Goal: Transaction & Acquisition: Purchase product/service

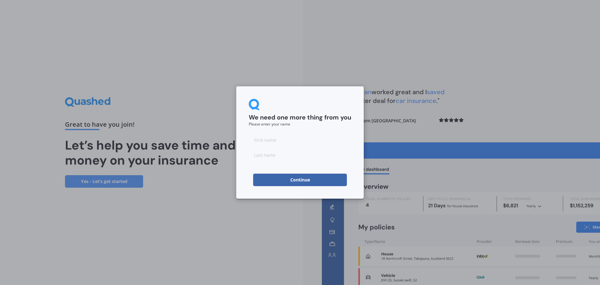
click at [291, 138] on input at bounding box center [300, 140] width 103 height 13
type input "[PERSON_NAME]"
click at [296, 152] on input at bounding box center [300, 155] width 103 height 13
type input "[PERSON_NAME]"
click at [297, 181] on button "Continue" at bounding box center [300, 180] width 94 height 13
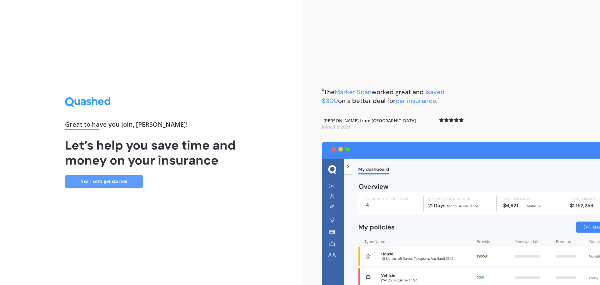
click at [134, 181] on link "Yes - Let’s get started" at bounding box center [104, 181] width 78 height 13
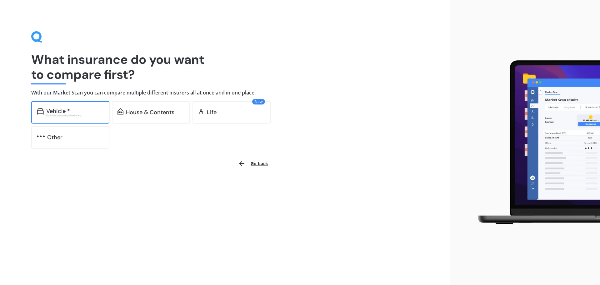
click at [78, 116] on div "Excludes commercial vehicles" at bounding box center [75, 115] width 58 height 3
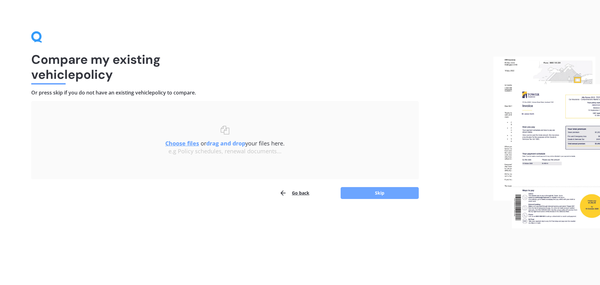
click at [381, 190] on button "Skip" at bounding box center [380, 193] width 78 height 12
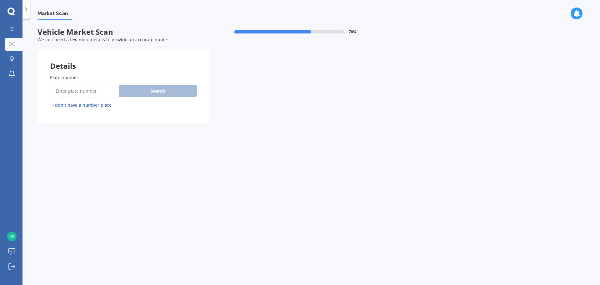
click at [90, 93] on input "Plate number" at bounding box center [83, 90] width 66 height 13
click at [117, 94] on div "Search I don’t have a number plate" at bounding box center [123, 97] width 147 height 26
type input "QDZ235"
click at [130, 90] on button "Search" at bounding box center [158, 91] width 78 height 12
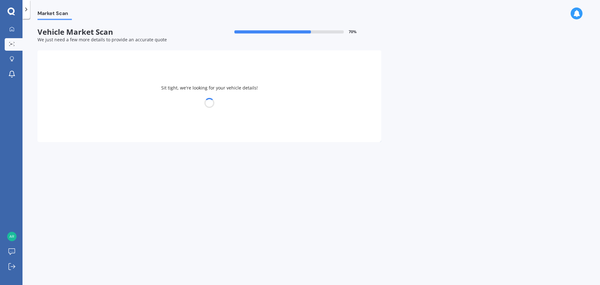
select select "TOYOTA"
select select "AQUA"
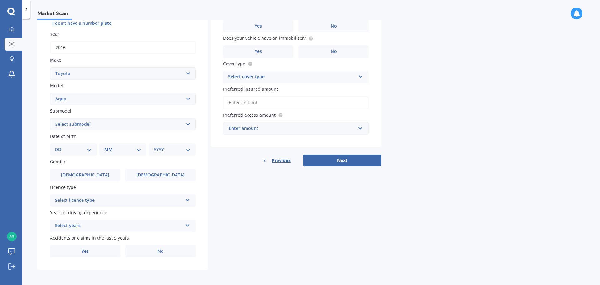
scroll to position [83, 0]
click at [93, 121] on select "Select submodel Hatchback Hybrid" at bounding box center [123, 123] width 146 height 13
select select "HYBRID"
click at [50, 117] on select "Select submodel Hatchback Hybrid" at bounding box center [123, 123] width 146 height 13
click at [96, 99] on select "Select model 4 Runner 86 [PERSON_NAME] Alphard Altezza Aqua Aristo Aurion Auris…" at bounding box center [123, 97] width 146 height 13
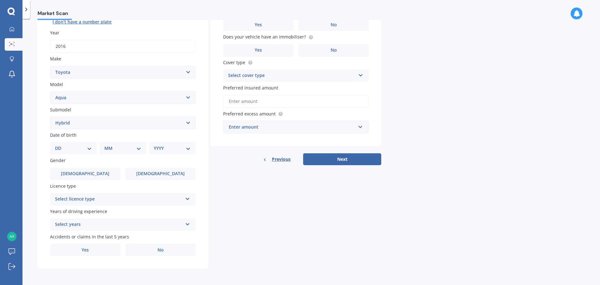
click at [96, 99] on select "Select model 4 Runner 86 [PERSON_NAME] Alphard Altezza Aqua Aristo Aurion Auris…" at bounding box center [123, 97] width 146 height 13
click at [77, 151] on select "DD 01 02 03 04 05 06 07 08 09 10 11 12 13 14 15 16 17 18 19 20 21 22 23 24 25 2…" at bounding box center [73, 148] width 37 height 7
select select "19"
click at [60, 145] on select "DD 01 02 03 04 05 06 07 08 09 10 11 12 13 14 15 16 17 18 19 20 21 22 23 24 25 2…" at bounding box center [73, 148] width 37 height 7
click at [108, 149] on select "MM 01 02 03 04 05 06 07 08 09 10 11 12" at bounding box center [124, 148] width 34 height 7
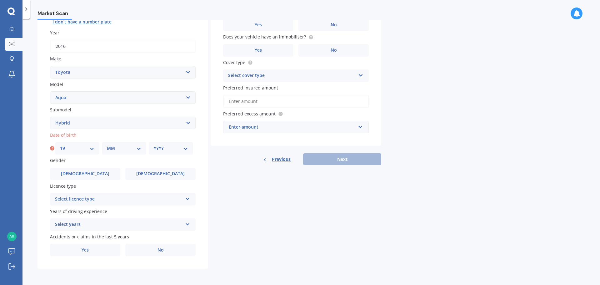
select select "01"
click at [107, 145] on select "MM 01 02 03 04 05 06 07 08 09 10 11 12" at bounding box center [124, 148] width 34 height 7
click at [160, 148] on select "YYYY 2025 2024 2023 2022 2021 2020 2019 2018 2017 2016 2015 2014 2013 2012 2011…" at bounding box center [171, 148] width 34 height 7
select select "2002"
click at [154, 145] on select "YYYY 2025 2024 2023 2022 2021 2020 2019 2018 2017 2016 2015 2014 2013 2012 2011…" at bounding box center [171, 148] width 34 height 7
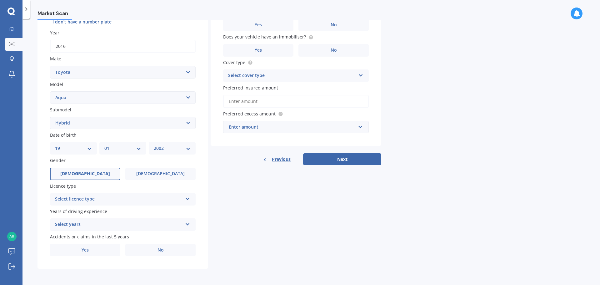
click at [109, 173] on label "[DEMOGRAPHIC_DATA]" at bounding box center [85, 174] width 70 height 13
click at [0, 0] on input "[DEMOGRAPHIC_DATA]" at bounding box center [0, 0] width 0 height 0
click at [123, 197] on div "Select licence type" at bounding box center [119, 199] width 128 height 8
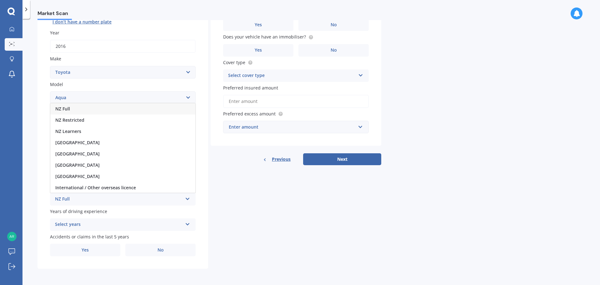
click at [86, 109] on div "NZ Full" at bounding box center [122, 108] width 145 height 11
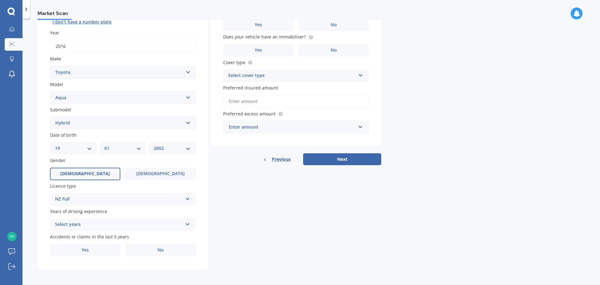
click at [86, 223] on div "Select years" at bounding box center [119, 225] width 128 height 8
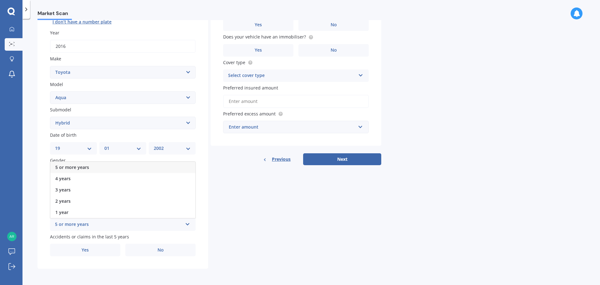
click at [85, 166] on span "5 or more years" at bounding box center [72, 167] width 34 height 6
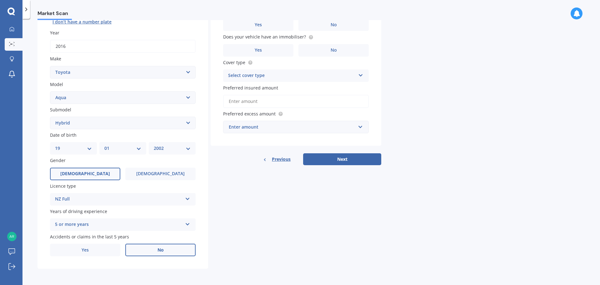
click at [128, 247] on label "No" at bounding box center [160, 250] width 70 height 13
click at [0, 0] on input "No" at bounding box center [0, 0] width 0 height 0
click at [109, 248] on label "Yes" at bounding box center [85, 250] width 70 height 13
click at [0, 0] on input "Yes" at bounding box center [0, 0] width 0 height 0
click at [136, 250] on label "No" at bounding box center [160, 250] width 70 height 13
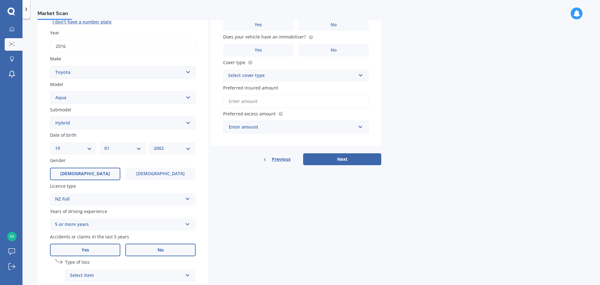
click at [0, 0] on input "No" at bounding box center [0, 0] width 0 height 0
click at [111, 252] on label "Yes" at bounding box center [85, 250] width 70 height 13
click at [0, 0] on input "Yes" at bounding box center [0, 0] width 0 height 0
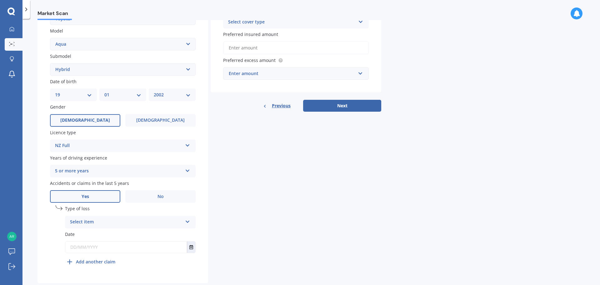
scroll to position [146, 0]
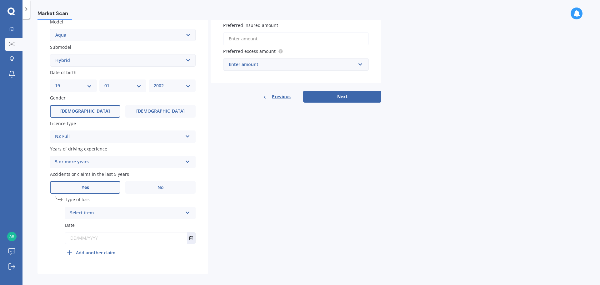
click at [115, 218] on div "Select item At fault accident Not at fault accident" at bounding box center [130, 213] width 131 height 13
click at [241, 206] on div "Details Plate number Search I don’t have a number plate Year [DATE] Make Select…" at bounding box center [210, 89] width 344 height 369
click at [126, 209] on div "At fault accident" at bounding box center [126, 213] width 113 height 8
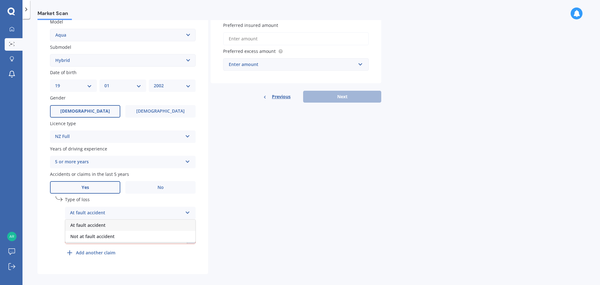
click at [120, 223] on div "At fault accident" at bounding box center [130, 225] width 130 height 11
click at [125, 210] on div "At fault accident" at bounding box center [126, 213] width 113 height 8
click at [111, 236] on span "Not at fault accident" at bounding box center [92, 236] width 44 height 6
click at [132, 190] on label "No" at bounding box center [160, 187] width 70 height 13
click at [0, 0] on input "No" at bounding box center [0, 0] width 0 height 0
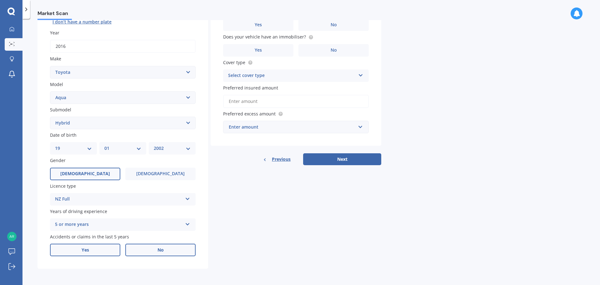
click at [82, 255] on label "Yes" at bounding box center [85, 250] width 70 height 13
click at [0, 0] on input "Yes" at bounding box center [0, 0] width 0 height 0
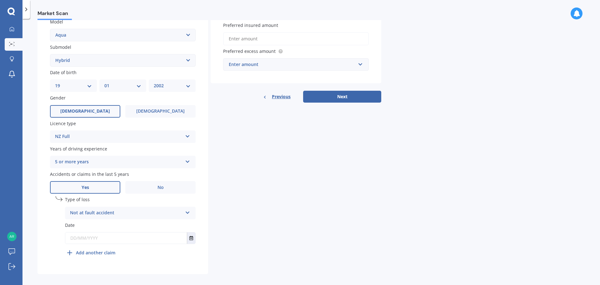
click at [137, 215] on div "Not at fault accident" at bounding box center [126, 213] width 113 height 8
click at [122, 222] on div "At fault accident" at bounding box center [130, 225] width 130 height 11
click at [129, 216] on div "At fault accident" at bounding box center [126, 213] width 113 height 8
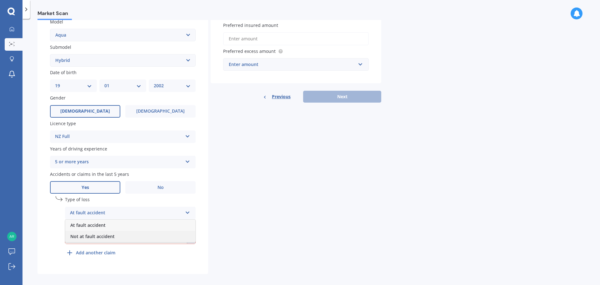
click at [113, 237] on span "Not at fault accident" at bounding box center [92, 236] width 44 height 6
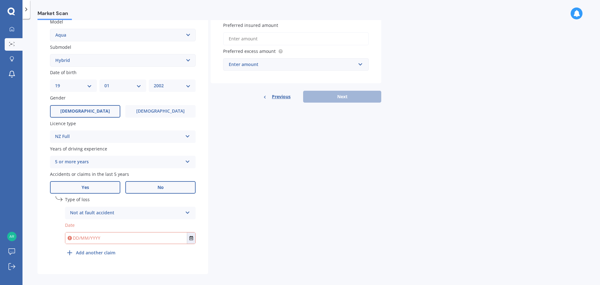
click at [151, 190] on label "No" at bounding box center [160, 187] width 70 height 13
click at [0, 0] on input "No" at bounding box center [0, 0] width 0 height 0
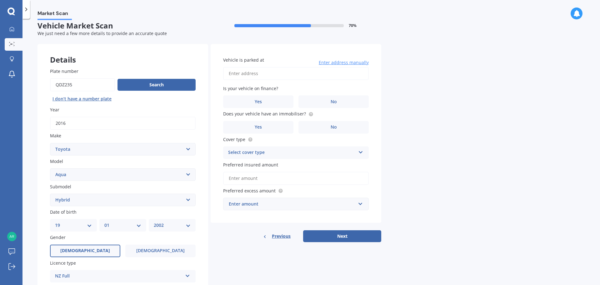
scroll to position [0, 0]
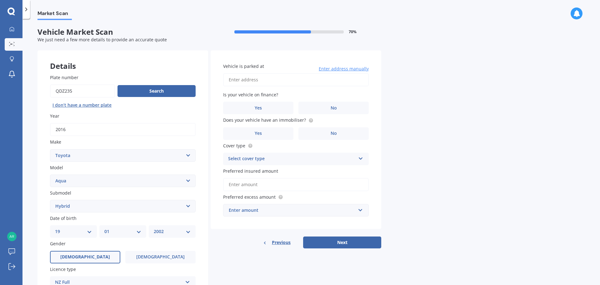
click at [262, 78] on input "Vehicle is parked at" at bounding box center [296, 79] width 146 height 13
type input "[STREET_ADDRESS][PERSON_NAME]"
click at [347, 107] on label "No" at bounding box center [334, 108] width 70 height 13
click at [0, 0] on input "No" at bounding box center [0, 0] width 0 height 0
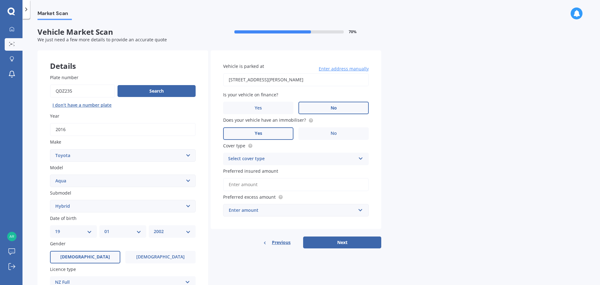
click at [281, 132] on label "Yes" at bounding box center [258, 133] width 70 height 13
click at [0, 0] on input "Yes" at bounding box center [0, 0] width 0 height 0
click at [302, 157] on div "Select cover type" at bounding box center [292, 159] width 128 height 8
click at [282, 170] on div "Comprehensive" at bounding box center [296, 170] width 145 height 11
click at [288, 159] on div "Comprehensive" at bounding box center [292, 159] width 128 height 8
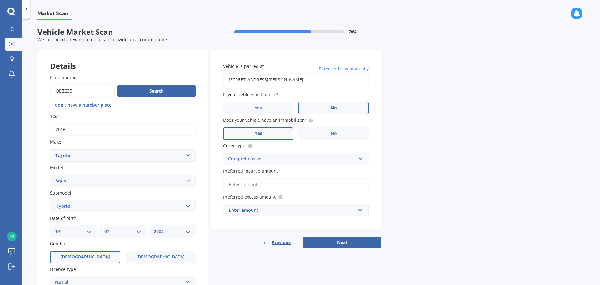
click at [451, 155] on div "Market Scan Vehicle Market Scan 70 % We just need a few more details to provide…" at bounding box center [312, 153] width 578 height 266
click at [288, 186] on input "Preferred insured amount" at bounding box center [296, 184] width 146 height 13
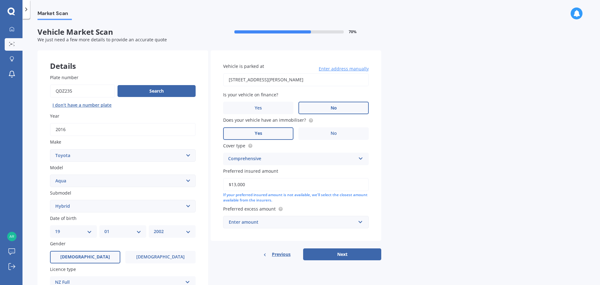
click at [274, 224] on div "Enter amount" at bounding box center [292, 222] width 127 height 7
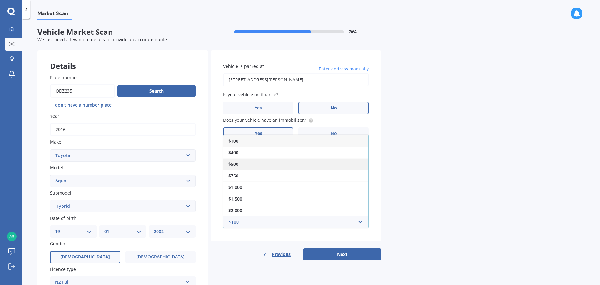
click at [257, 164] on div "$500" at bounding box center [296, 164] width 145 height 12
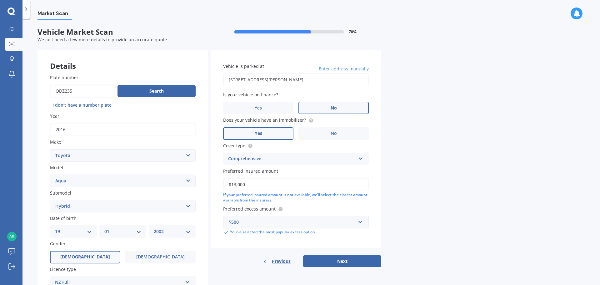
click at [276, 220] on div "$500" at bounding box center [292, 222] width 127 height 7
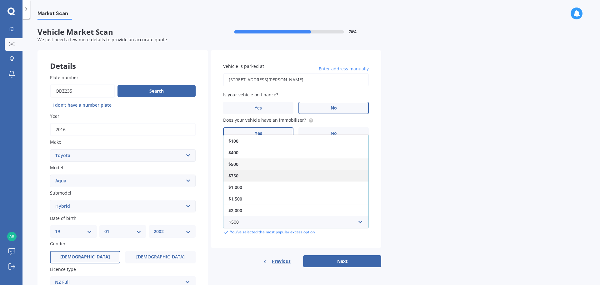
click at [261, 172] on div "$750" at bounding box center [296, 176] width 145 height 12
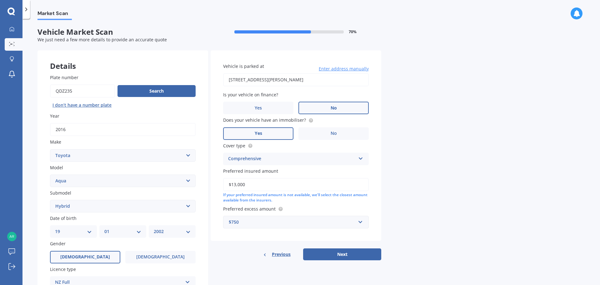
click at [254, 225] on div "$750" at bounding box center [292, 222] width 127 height 7
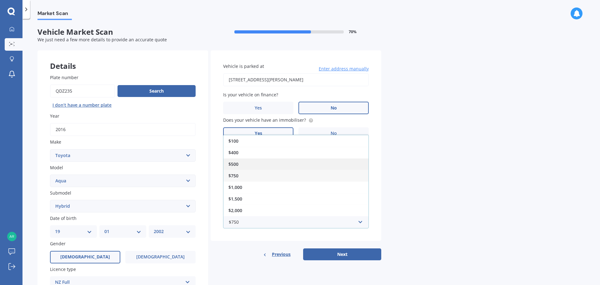
click at [254, 167] on div "$500" at bounding box center [296, 164] width 145 height 12
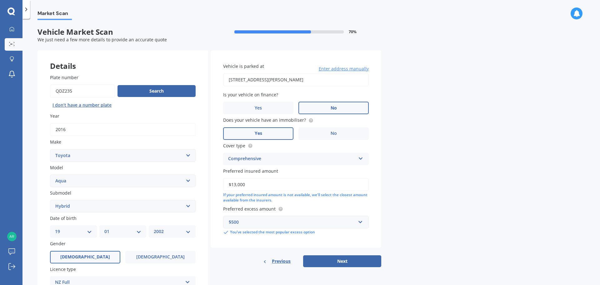
drag, startPoint x: 246, startPoint y: 185, endPoint x: 227, endPoint y: 189, distance: 19.1
click at [227, 189] on input "$13,000" at bounding box center [296, 184] width 146 height 13
click at [473, 138] on div "Market Scan Vehicle Market Scan 70 % We just need a few more details to provide…" at bounding box center [312, 153] width 578 height 266
click at [293, 186] on input "$130,000" at bounding box center [296, 184] width 146 height 13
type input "$13,000"
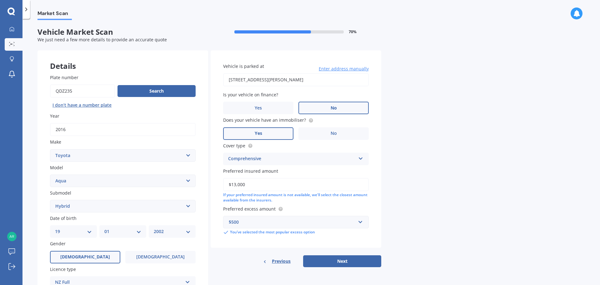
click at [450, 208] on div "Market Scan Vehicle Market Scan 70 % We just need a few more details to provide…" at bounding box center [312, 153] width 578 height 266
click at [369, 260] on button "Next" at bounding box center [342, 261] width 78 height 12
select select "19"
select select "01"
select select "2002"
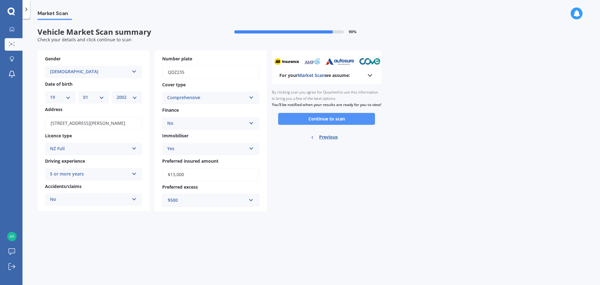
click at [353, 125] on button "Continue to scan" at bounding box center [326, 119] width 97 height 12
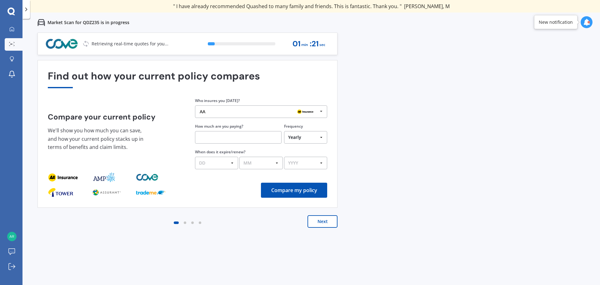
click at [270, 113] on div "AA" at bounding box center [259, 111] width 118 height 5
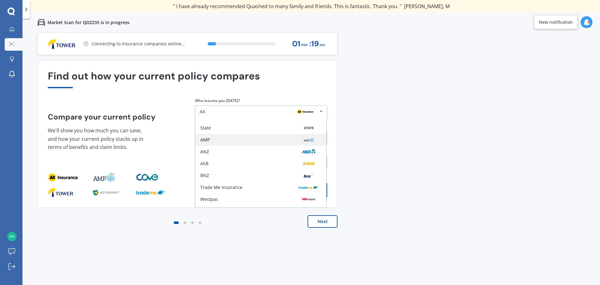
scroll to position [41, 0]
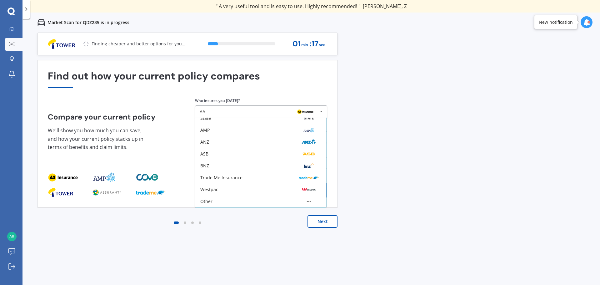
click at [419, 160] on div "Previous 60,000+ Kiwis have signed up to shop and save on insurance with us " H…" at bounding box center [312, 175] width 578 height 285
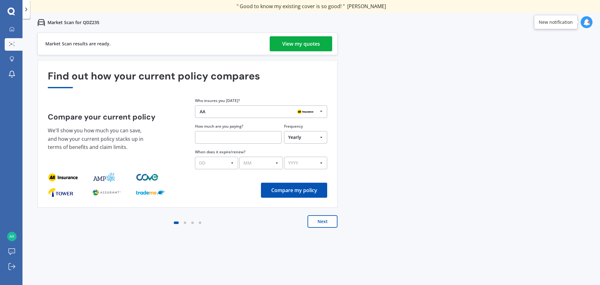
click at [300, 44] on div "View my quotes" at bounding box center [301, 43] width 38 height 15
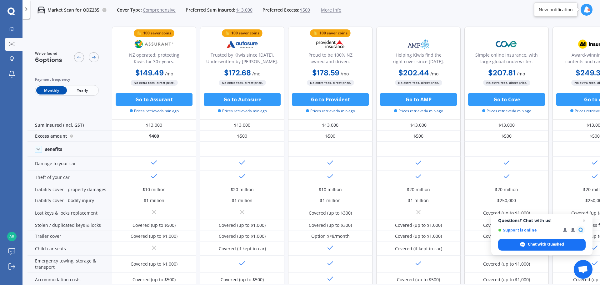
click at [83, 93] on span "Yearly" at bounding box center [82, 90] width 31 height 8
click at [56, 94] on span "Monthly" at bounding box center [51, 90] width 31 height 8
click at [570, 231] on span "Open chat" at bounding box center [573, 229] width 9 height 9
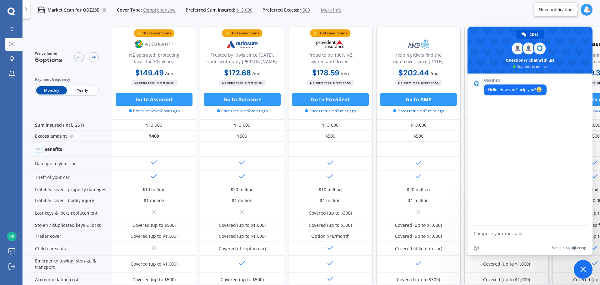
click at [576, 270] on span "Close chat" at bounding box center [583, 269] width 19 height 19
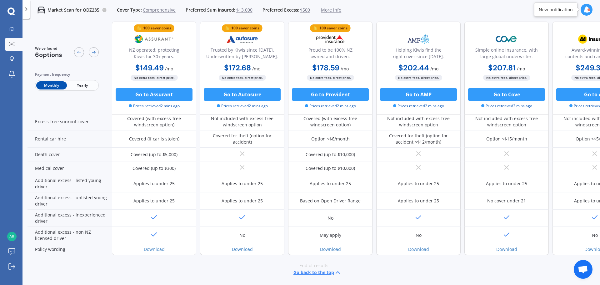
scroll to position [254, 0]
